Goal: Transaction & Acquisition: Purchase product/service

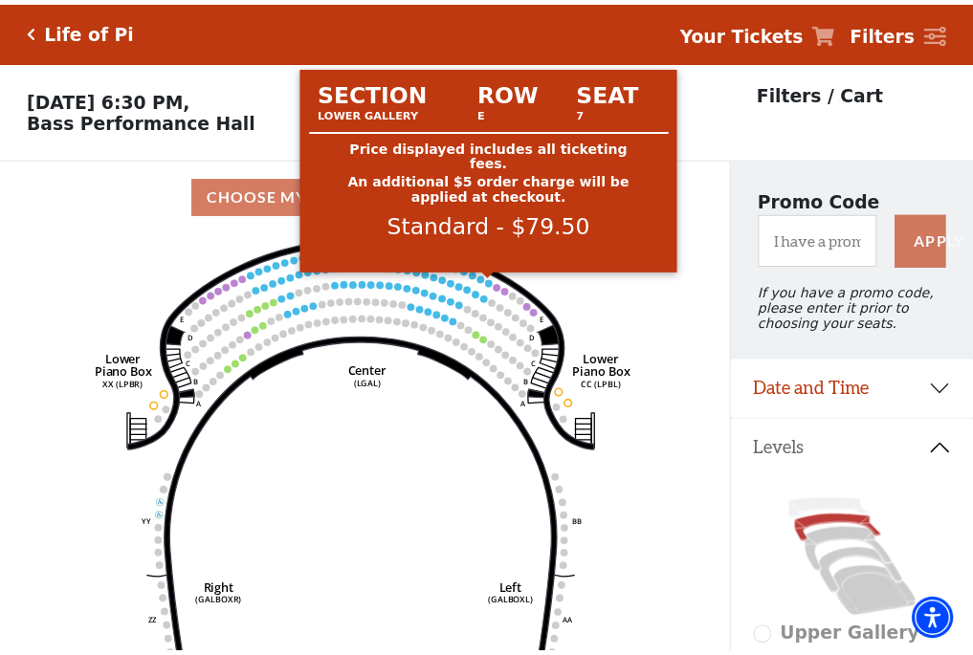
scroll to position [89, 0]
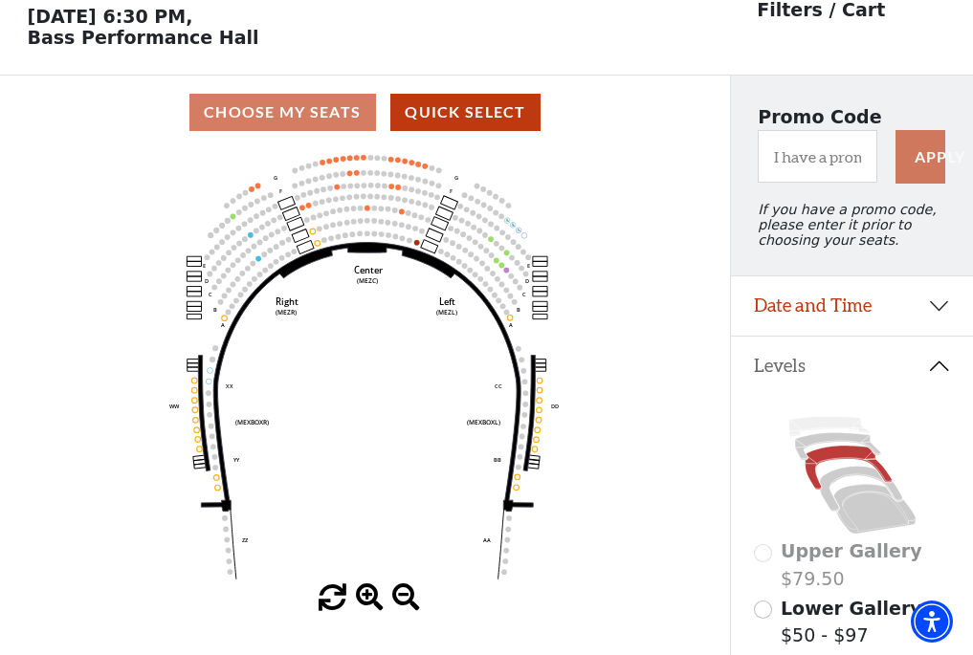
scroll to position [89, 0]
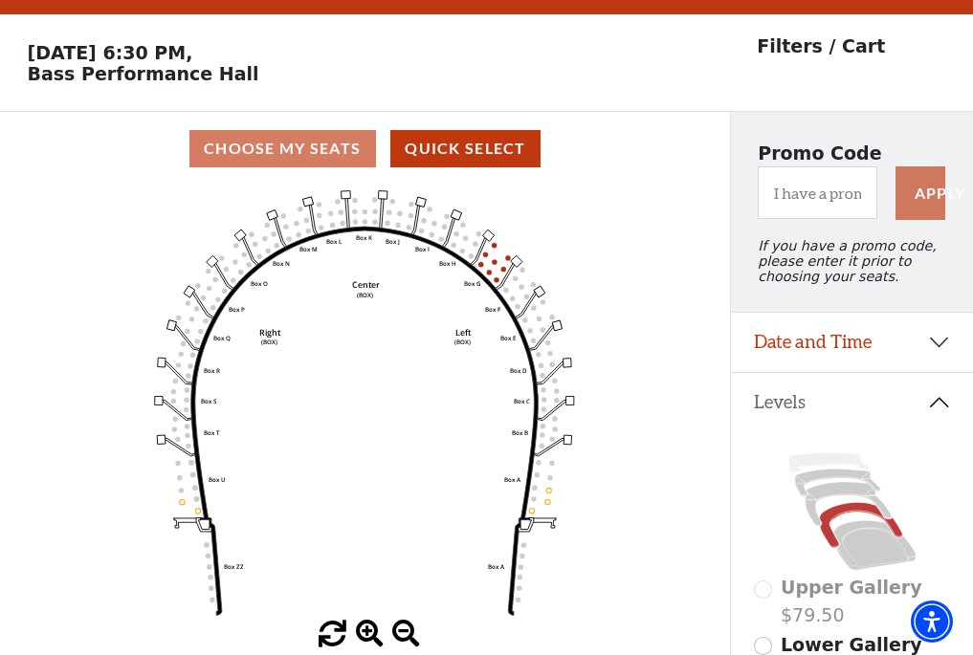
scroll to position [89, 0]
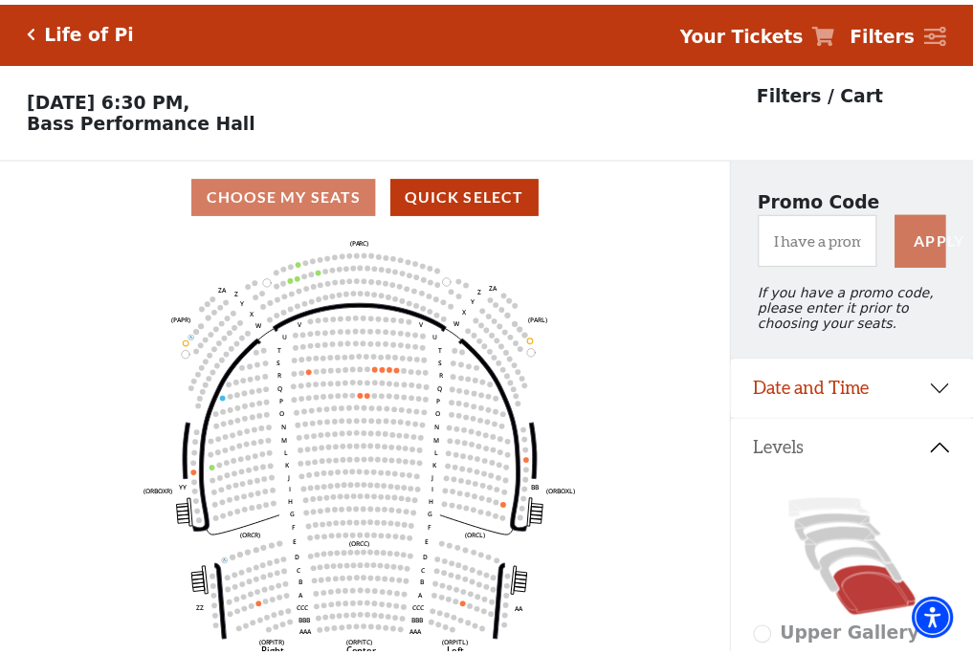
scroll to position [89, 0]
